Goal: Obtain resource: Obtain resource

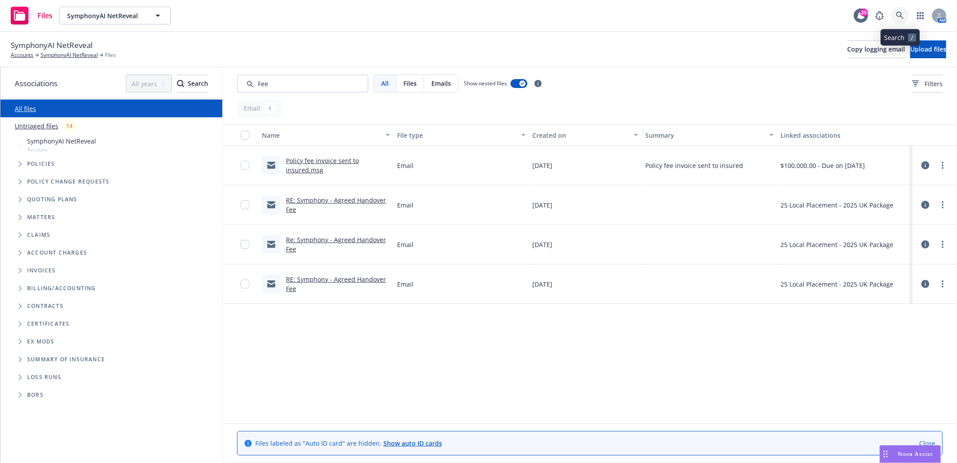
click at [898, 16] on icon at bounding box center [900, 16] width 8 height 8
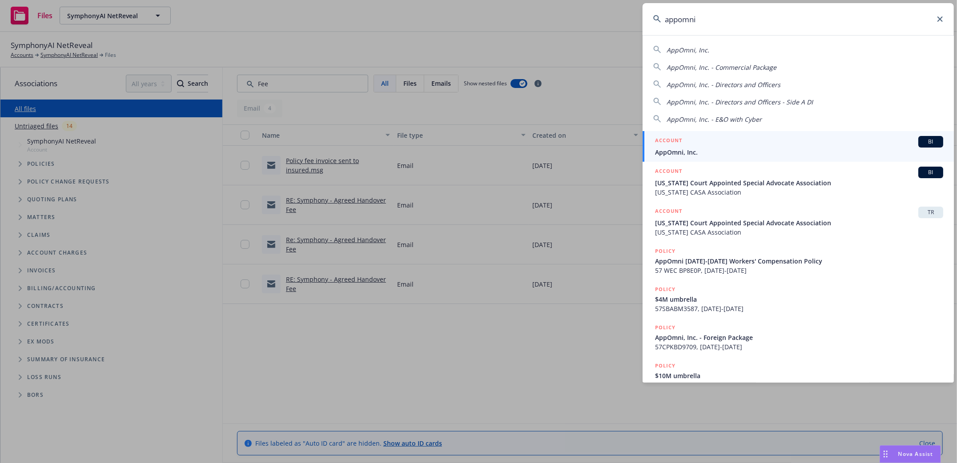
type input "appomni"
click at [661, 154] on span "AppOmni, Inc." at bounding box center [799, 152] width 288 height 9
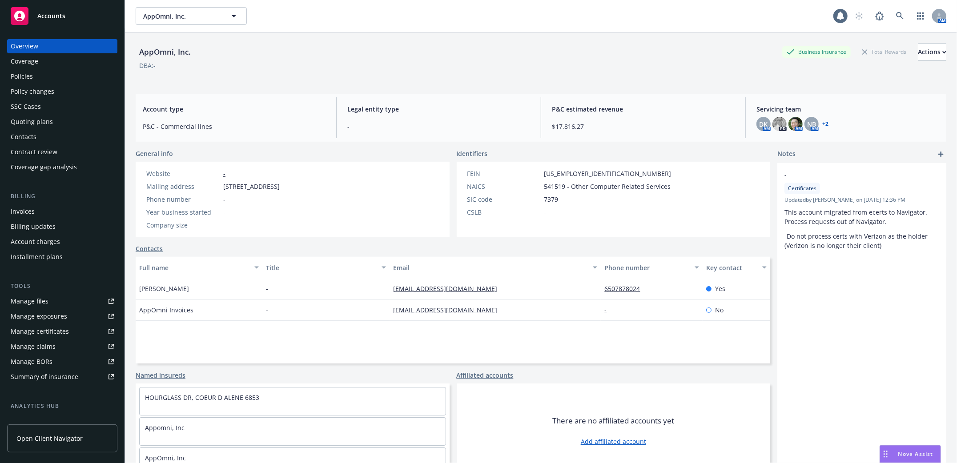
click at [30, 303] on div "Manage files" at bounding box center [30, 301] width 38 height 14
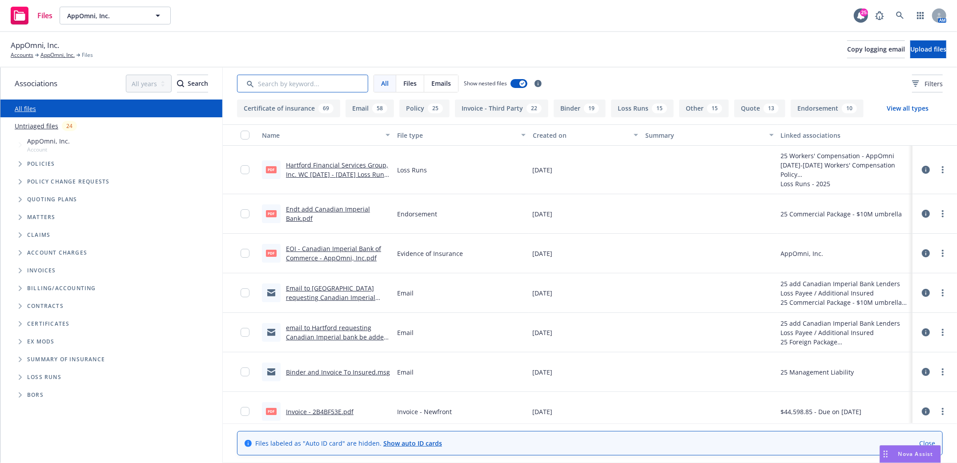
click at [335, 86] on input "Search by keyword..." at bounding box center [302, 84] width 131 height 18
type input "soi"
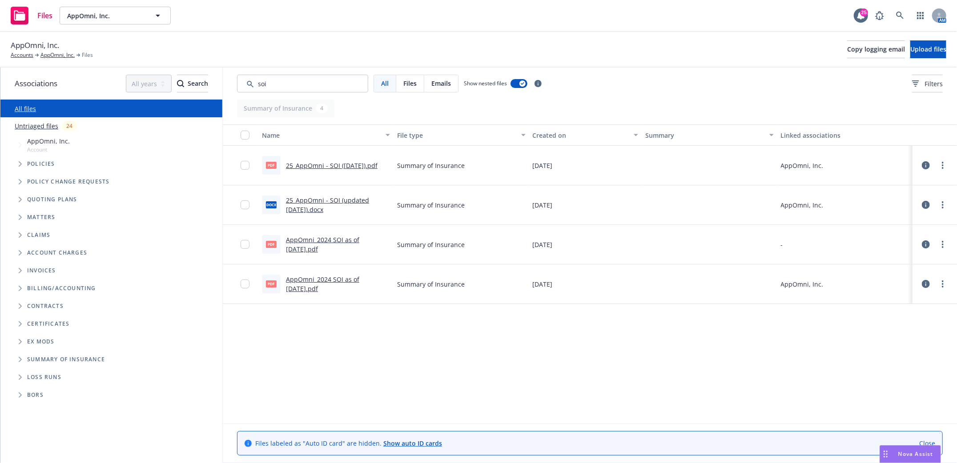
click at [333, 164] on link "25_AppOmni - SOI ([DATE]).pdf" at bounding box center [332, 165] width 92 height 8
click at [49, 59] on link "AppOmni, Inc." at bounding box center [57, 55] width 34 height 8
